Goal: Information Seeking & Learning: Learn about a topic

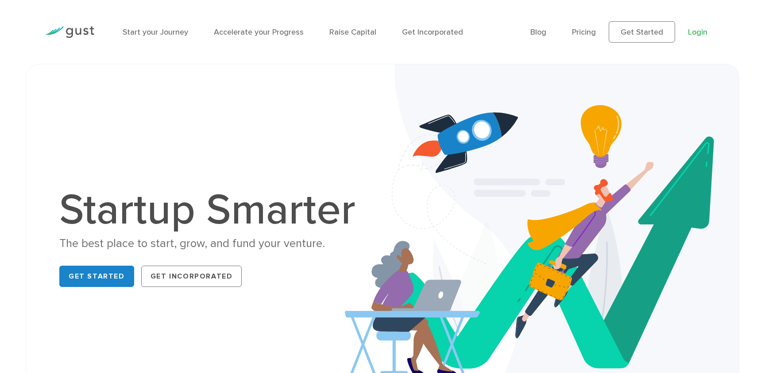
click at [697, 29] on link "Login" at bounding box center [697, 31] width 19 height 9
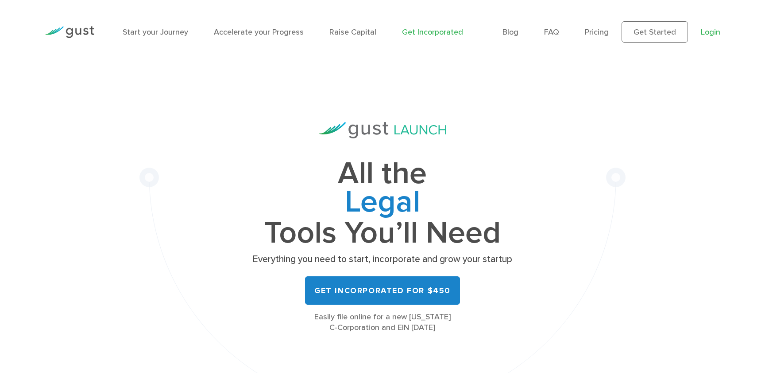
click at [713, 32] on link "Login" at bounding box center [710, 31] width 19 height 9
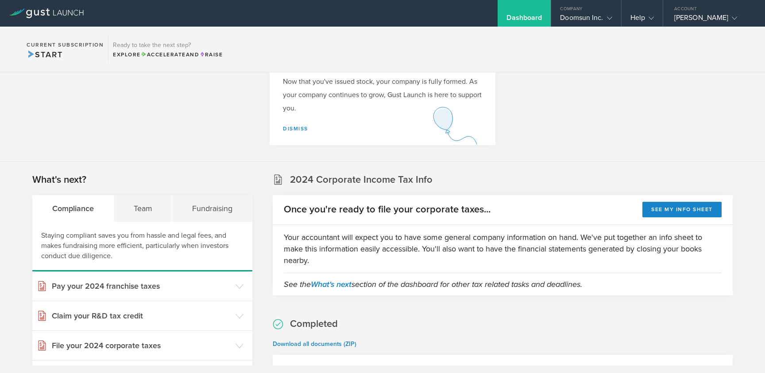
scroll to position [110, 0]
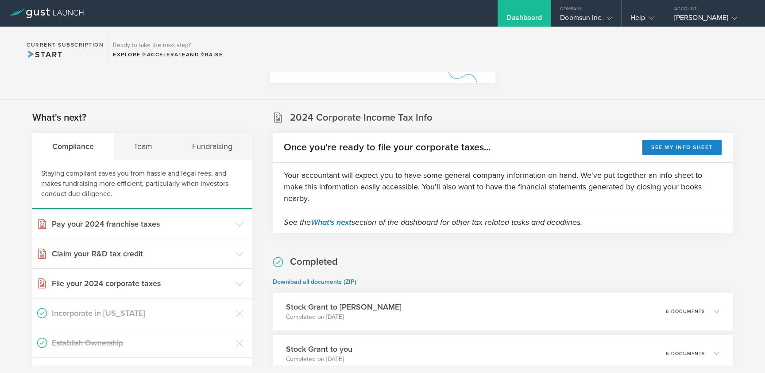
click at [366, 120] on h2 "2024 Corporate Income Tax Info" at bounding box center [361, 117] width 143 height 13
click at [151, 142] on div "Team" at bounding box center [143, 146] width 58 height 27
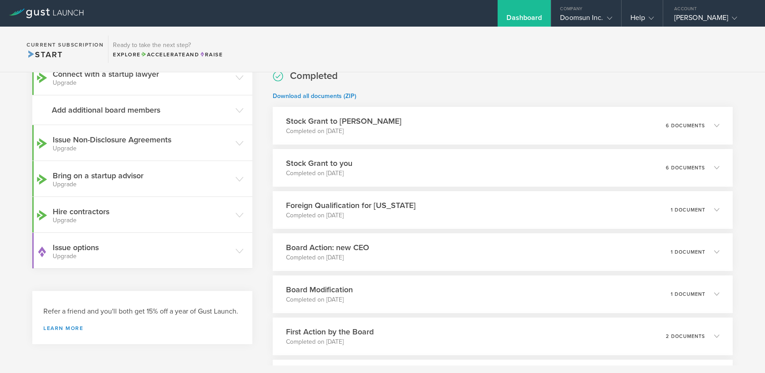
scroll to position [345, 0]
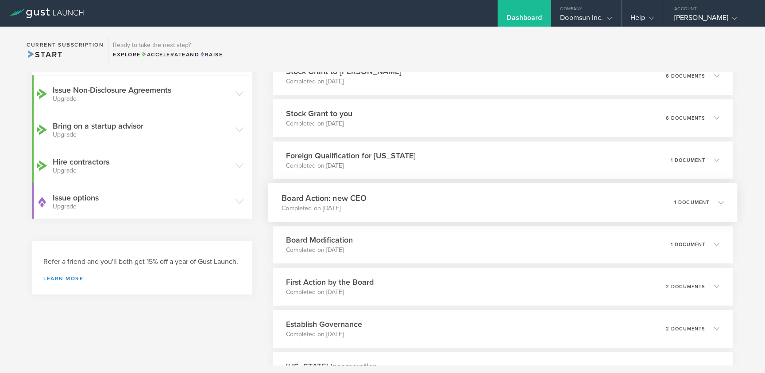
click at [481, 217] on div "Board Action: new CEO Completed on Nov 7, 2024 1 document" at bounding box center [503, 202] width 470 height 39
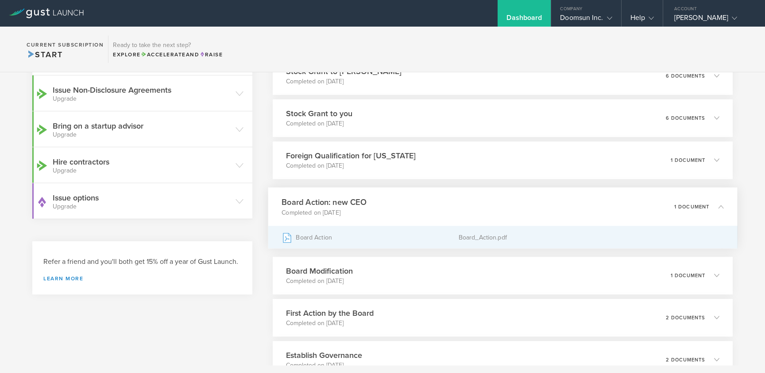
click at [479, 233] on div "Board_Action.pdf" at bounding box center [590, 237] width 265 height 22
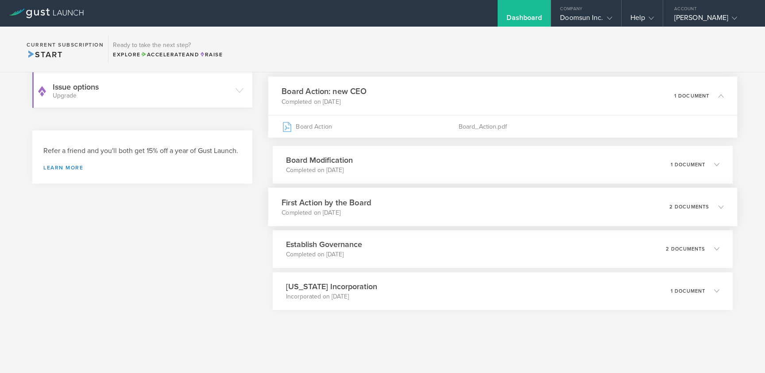
scroll to position [456, 0]
click at [400, 296] on div "Delaware Incorporation Incorporated on Oct 7, 2024 1 document" at bounding box center [503, 291] width 470 height 39
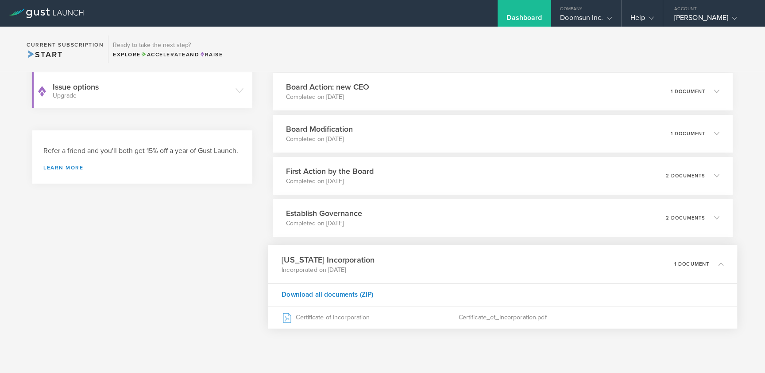
scroll to position [434, 0]
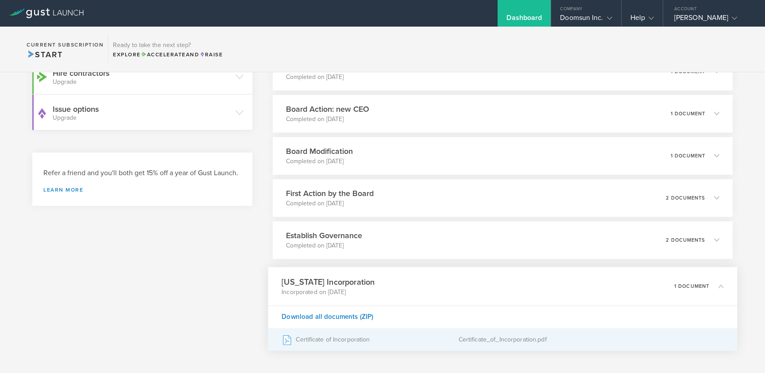
click at [340, 342] on div "Certificate of Incorporation" at bounding box center [370, 339] width 177 height 22
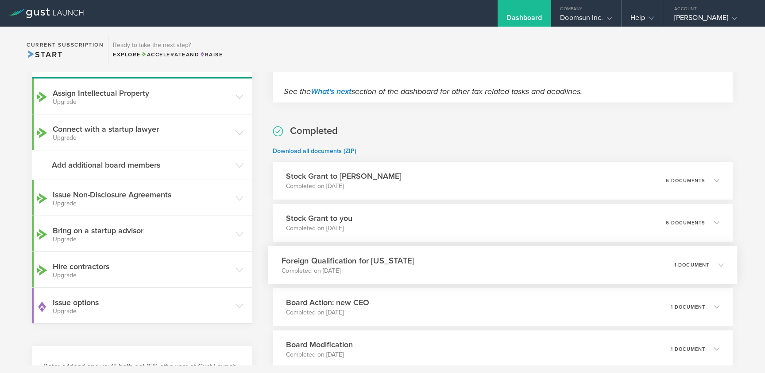
scroll to position [310, 0]
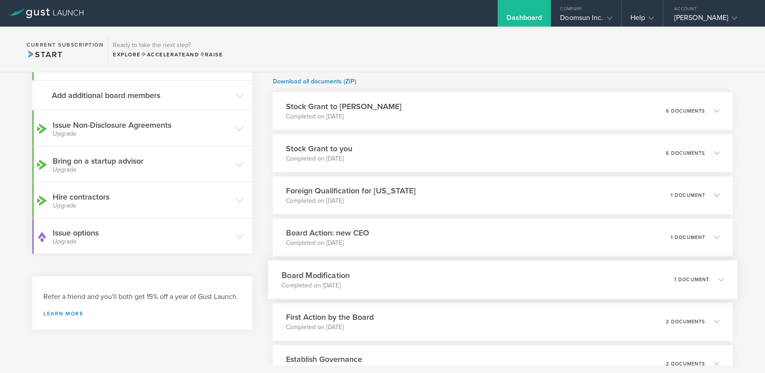
click at [369, 271] on div "Board Modification Completed on Nov 2, 2024 1 document" at bounding box center [503, 279] width 470 height 39
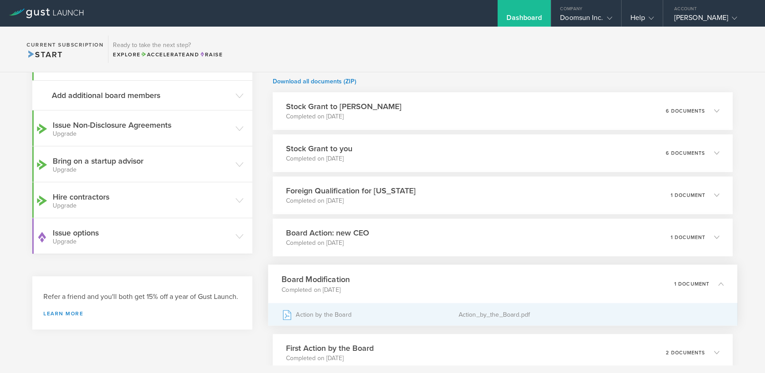
click at [350, 316] on div "Action by the Board" at bounding box center [370, 314] width 177 height 22
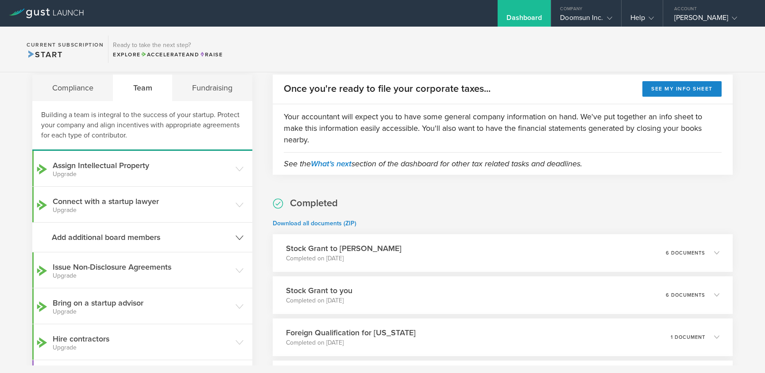
scroll to position [174, 0]
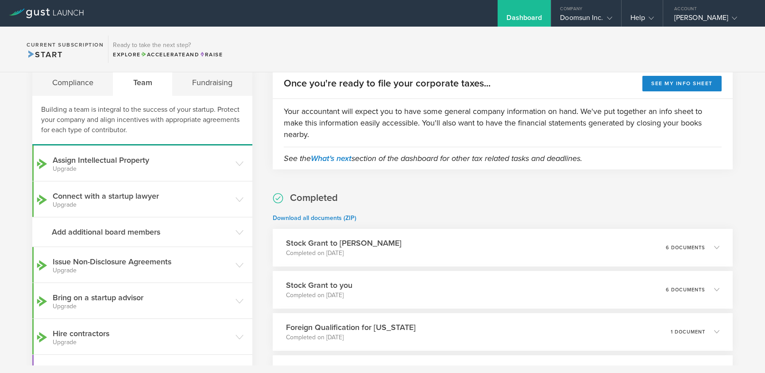
click at [140, 84] on div "Team" at bounding box center [142, 82] width 59 height 27
click at [115, 231] on h3 "Add additional board members" at bounding box center [141, 232] width 179 height 12
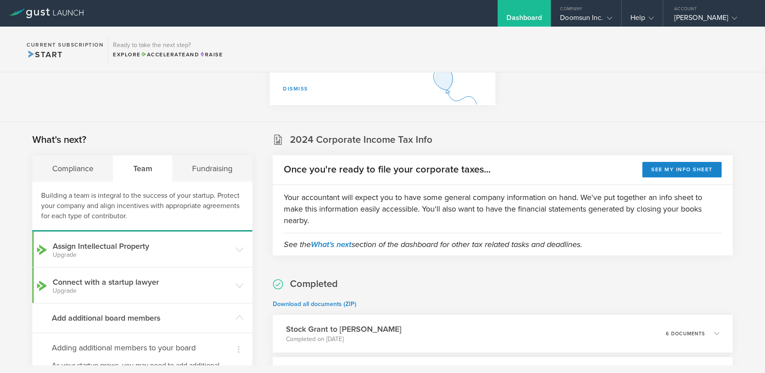
scroll to position [56, 0]
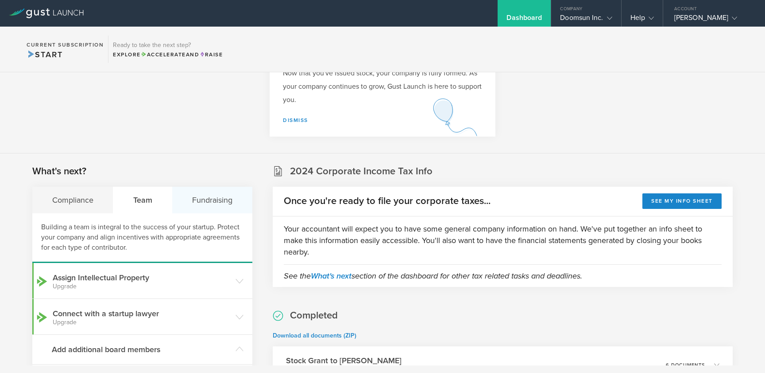
click at [230, 204] on div "Fundraising" at bounding box center [212, 199] width 80 height 27
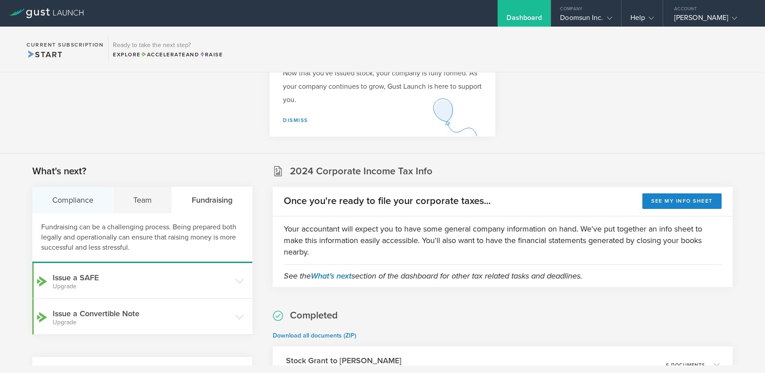
click at [93, 192] on div "Compliance" at bounding box center [72, 199] width 81 height 27
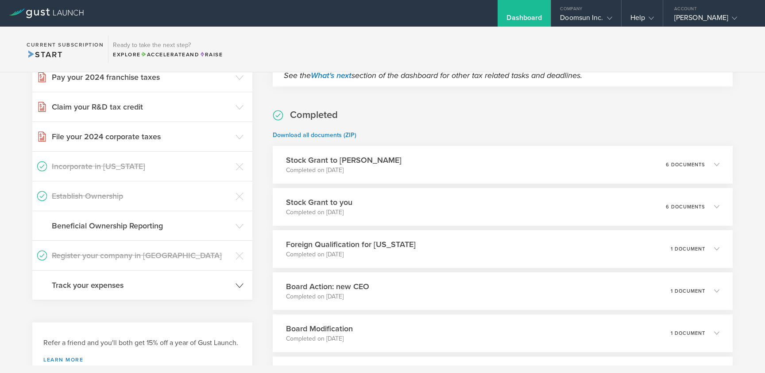
scroll to position [275, 0]
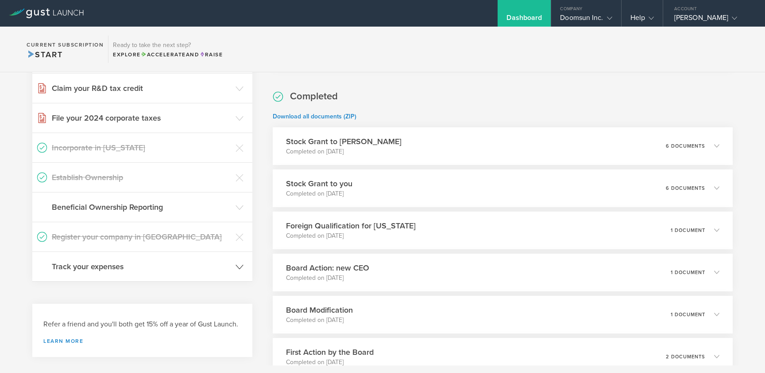
click at [146, 262] on h3 "Track your expenses" at bounding box center [141, 266] width 179 height 12
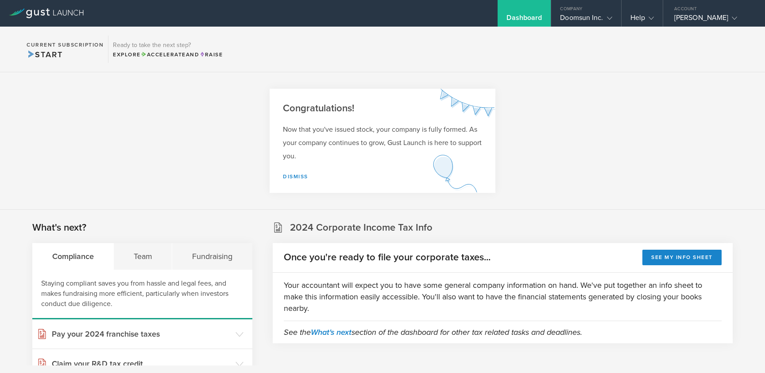
scroll to position [0, 0]
click at [299, 177] on link "Dismiss" at bounding box center [295, 176] width 25 height 6
click at [291, 178] on link "Dismiss" at bounding box center [295, 176] width 25 height 6
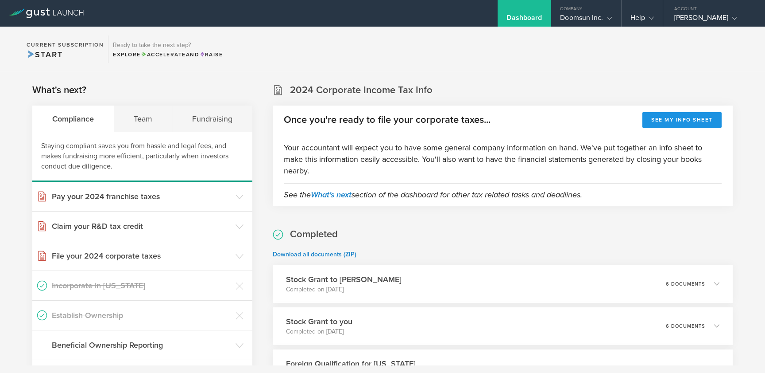
click at [687, 124] on button "See my info sheet" at bounding box center [682, 120] width 79 height 16
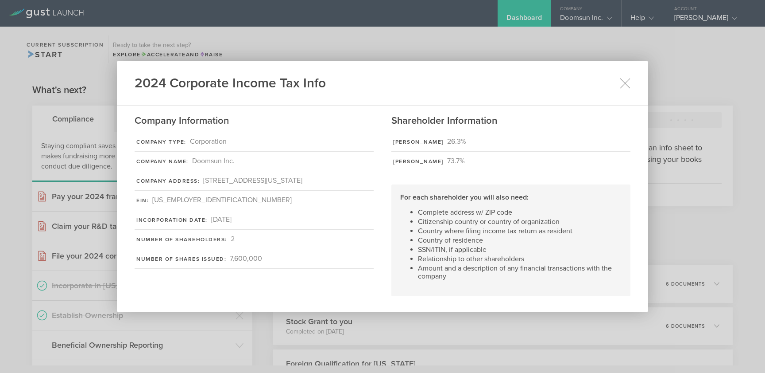
click at [177, 201] on div "33-1362083" at bounding box center [222, 200] width 140 height 10
click at [243, 180] on div "19809 Tyler Street , Omaha, Nebraska 68135" at bounding box center [252, 180] width 99 height 10
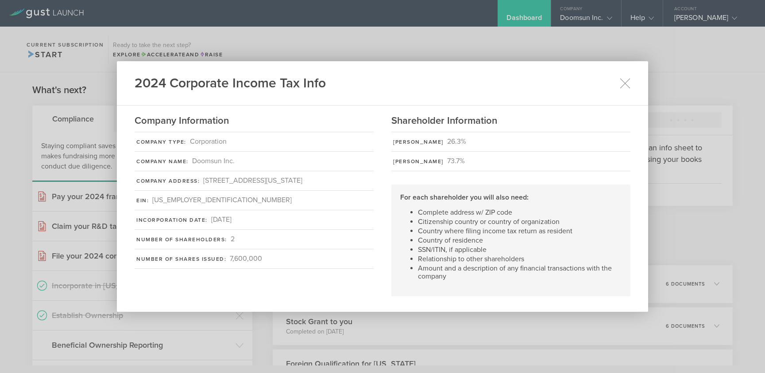
click at [631, 80] on div "2024 Corporate Income Tax Info" at bounding box center [383, 83] width 532 height 44
click at [626, 82] on icon at bounding box center [626, 83] width 10 height 10
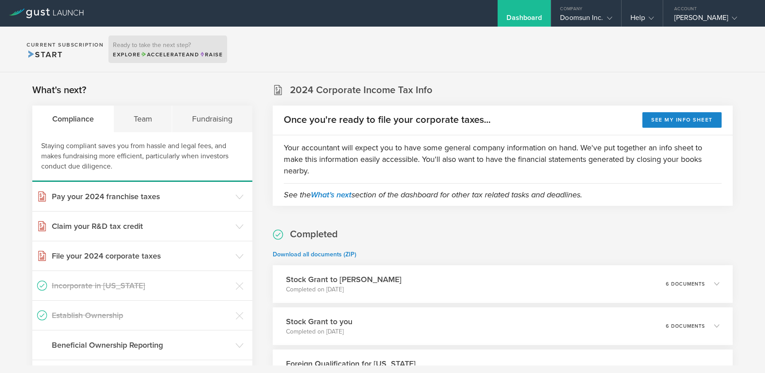
click at [190, 57] on span "Accelerate and" at bounding box center [170, 54] width 59 height 6
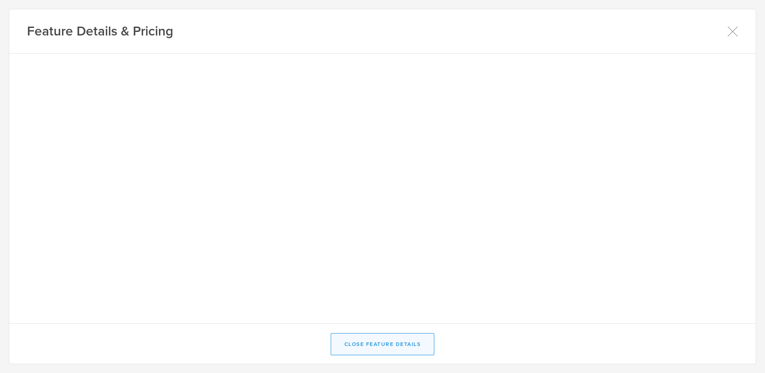
click at [390, 346] on button "Close Feature Details" at bounding box center [383, 344] width 104 height 22
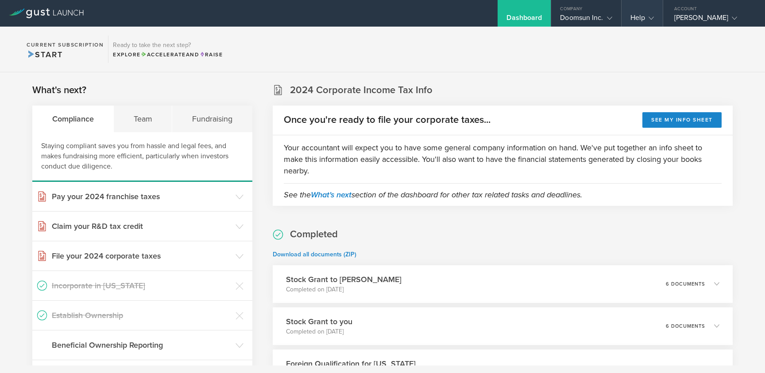
click at [638, 20] on div "Help" at bounding box center [642, 19] width 23 height 13
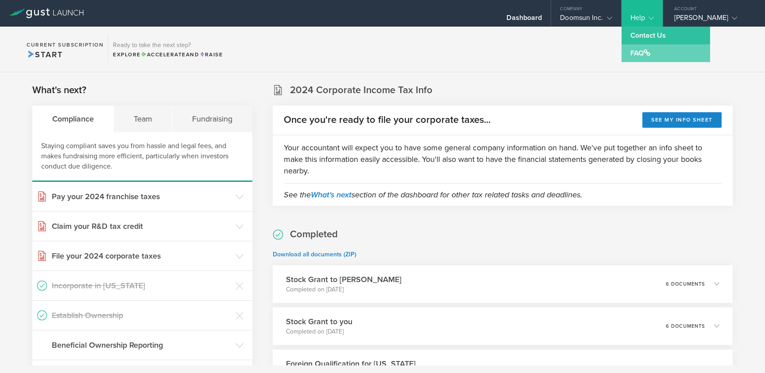
click at [631, 57] on link "FAQ" at bounding box center [666, 53] width 89 height 18
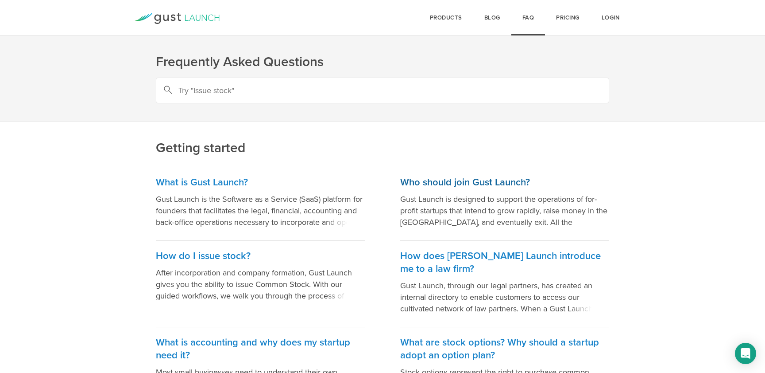
click at [510, 185] on h3 "Who should join Gust Launch?" at bounding box center [504, 182] width 209 height 13
